Goal: Navigation & Orientation: Find specific page/section

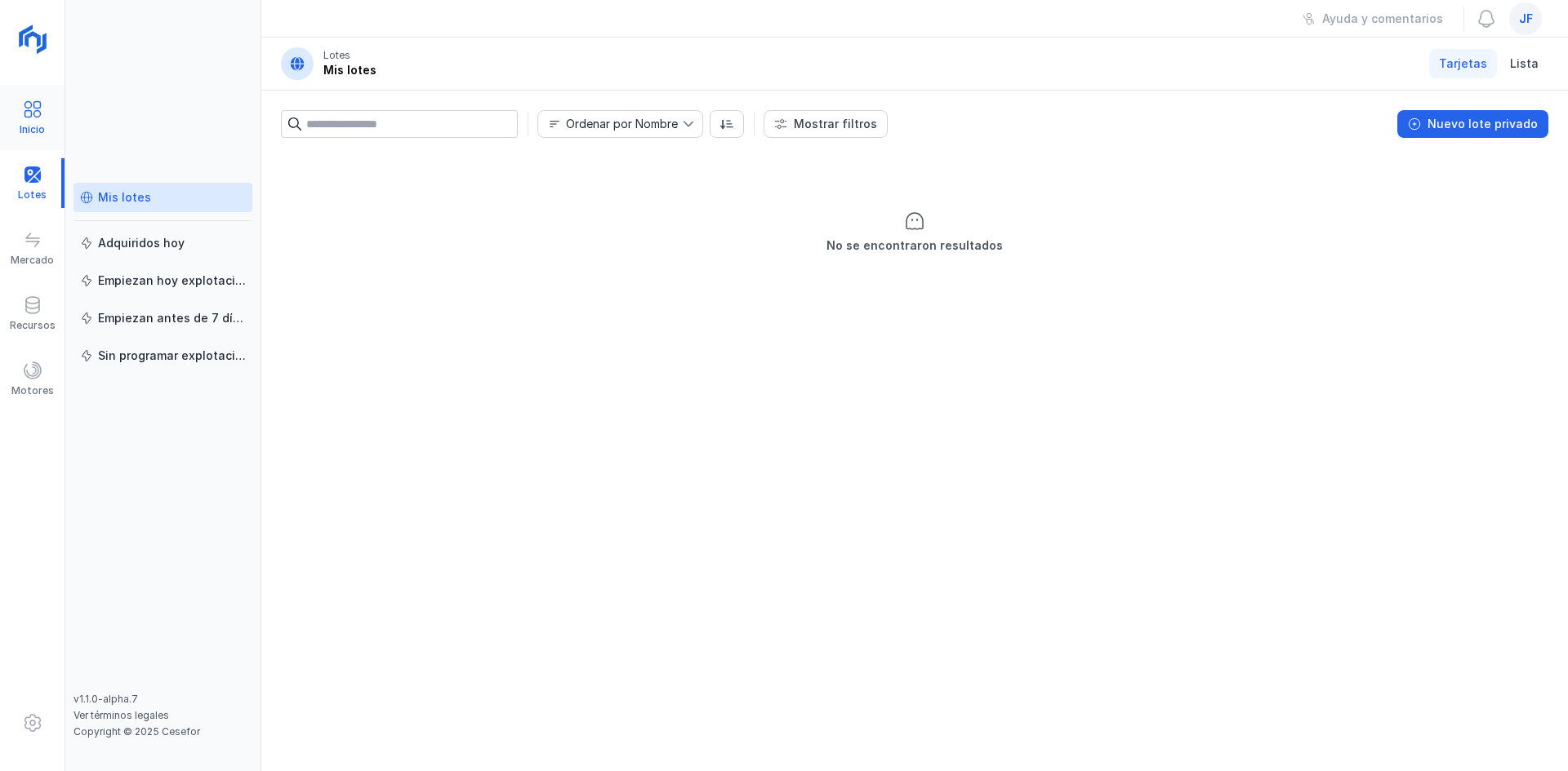
click at [28, 128] on div "Inicio" at bounding box center [32, 130] width 25 height 13
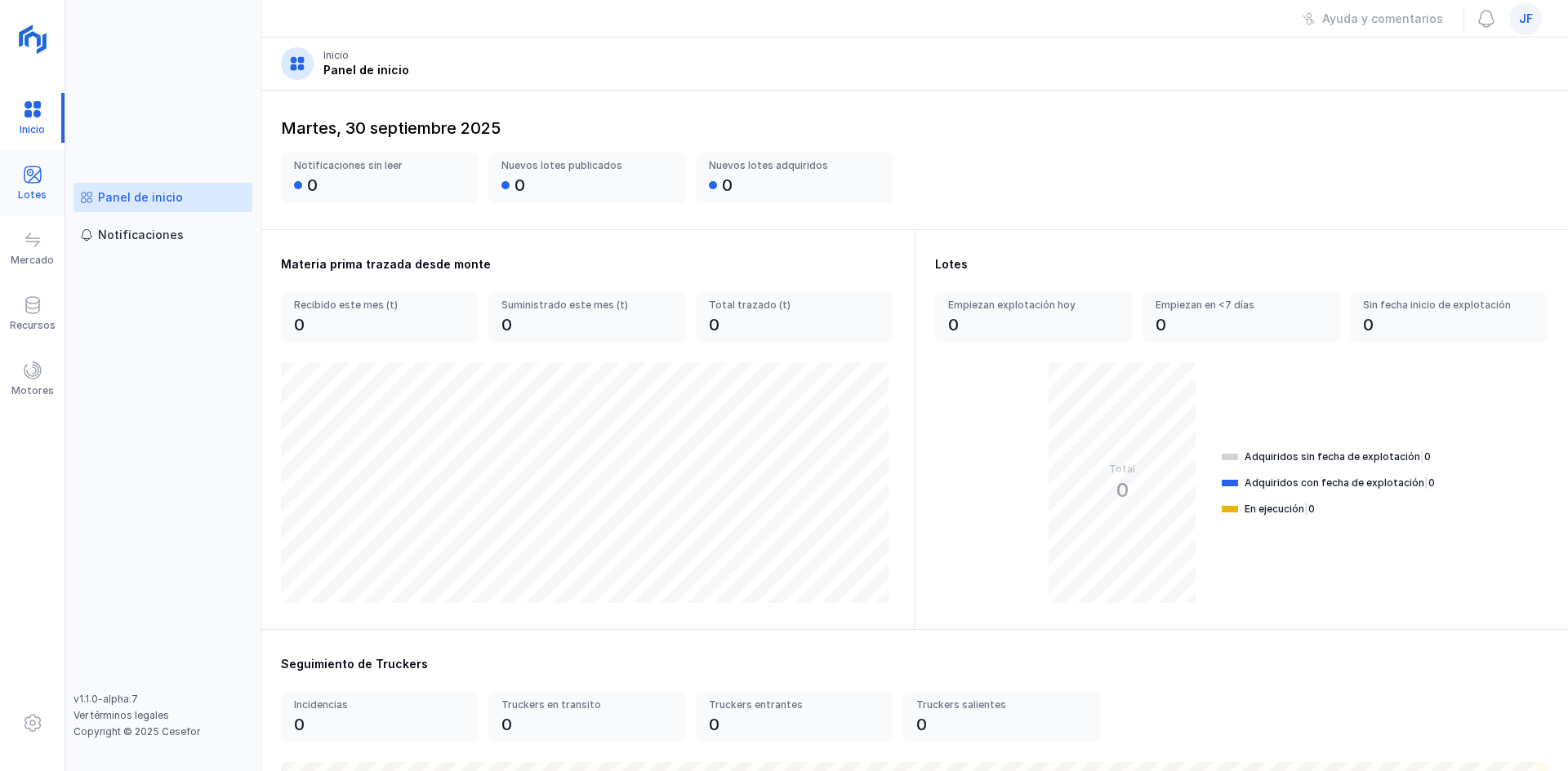
click at [44, 190] on div "Lotes" at bounding box center [32, 195] width 28 height 13
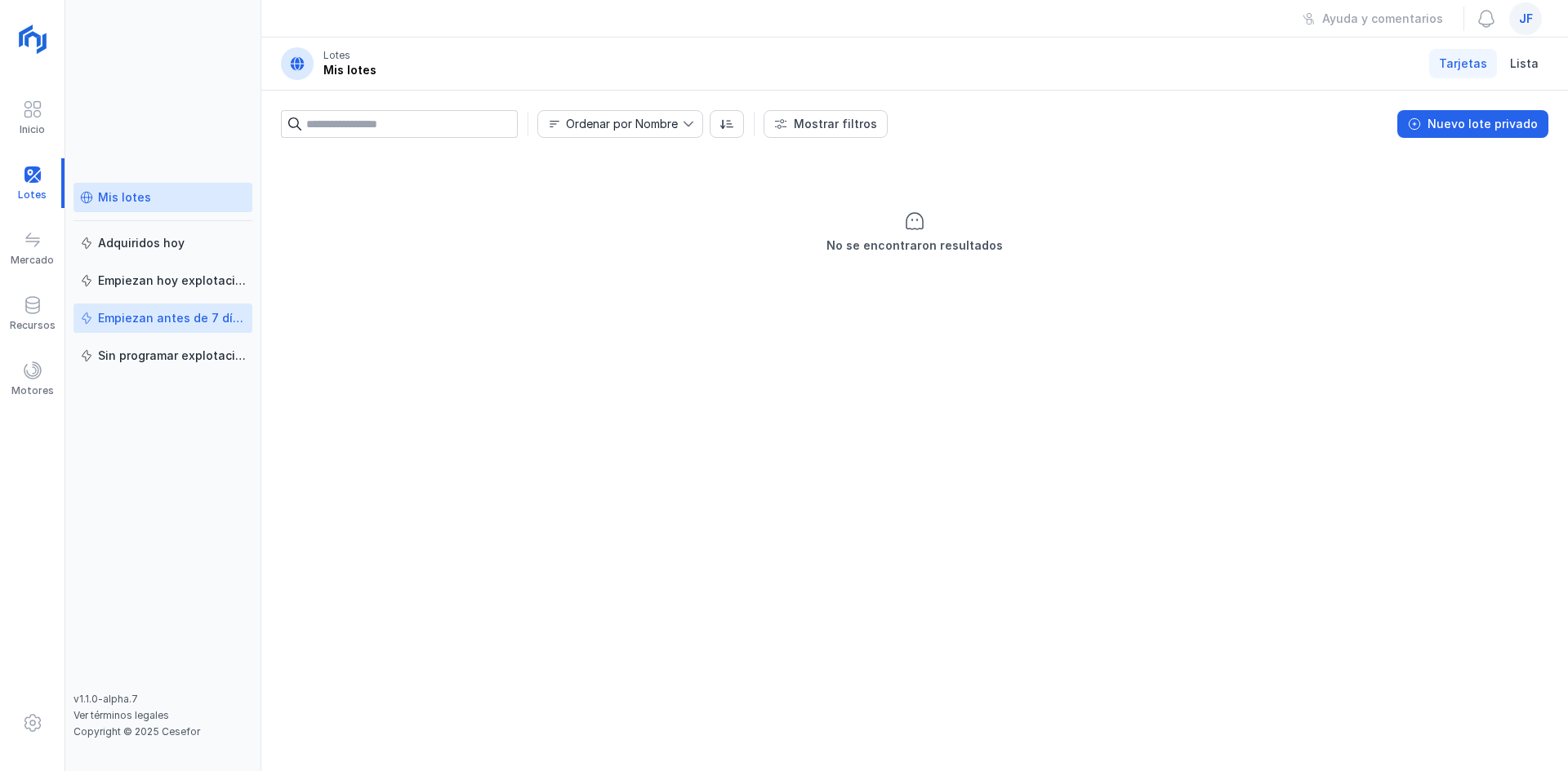
click at [214, 325] on div "Empiezan antes de 7 días" at bounding box center [172, 319] width 147 height 17
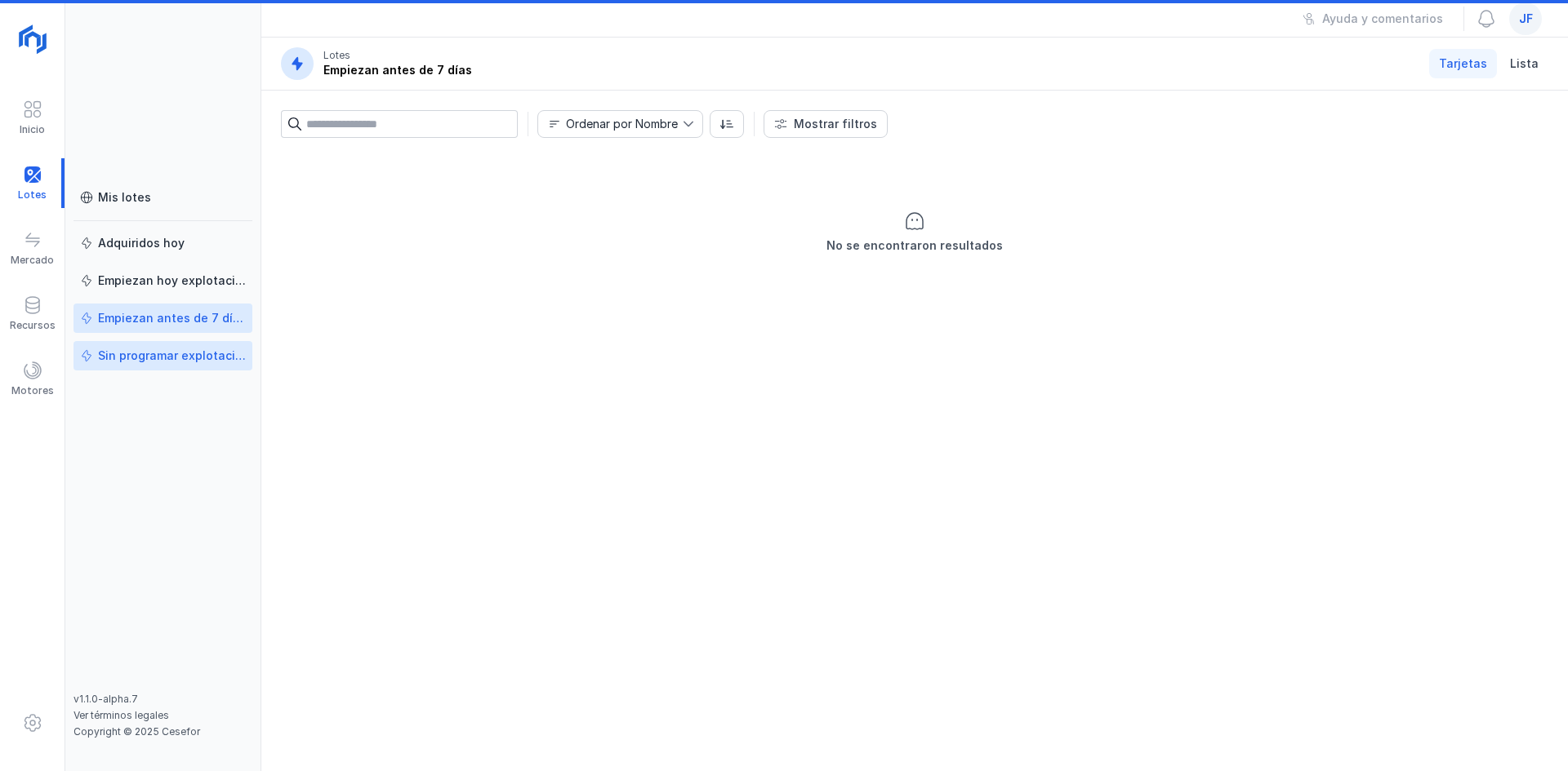
click at [219, 357] on div "Sin programar explotación" at bounding box center [172, 356] width 147 height 17
